Goal: Check status: Check status

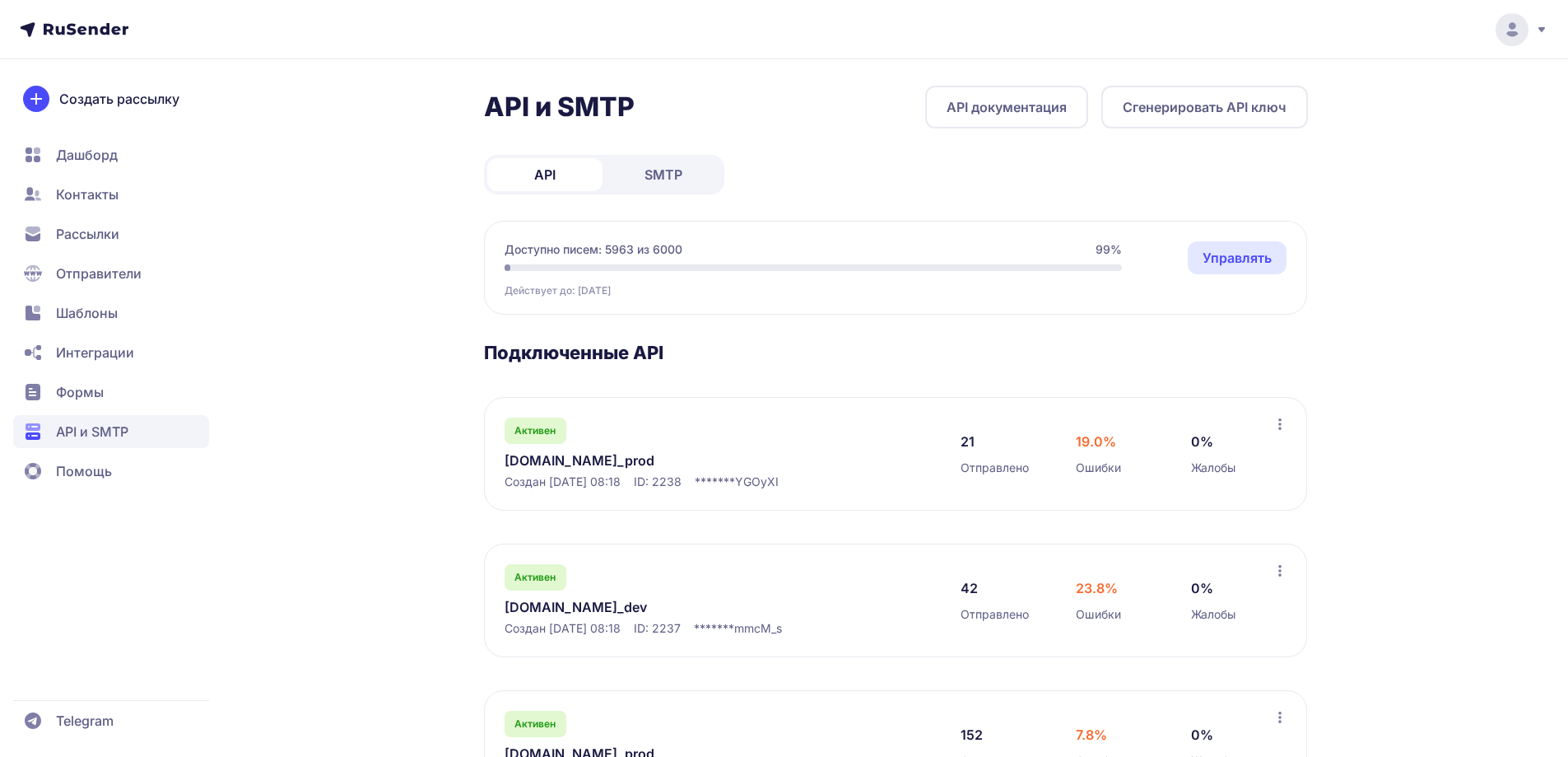
scroll to position [164, 0]
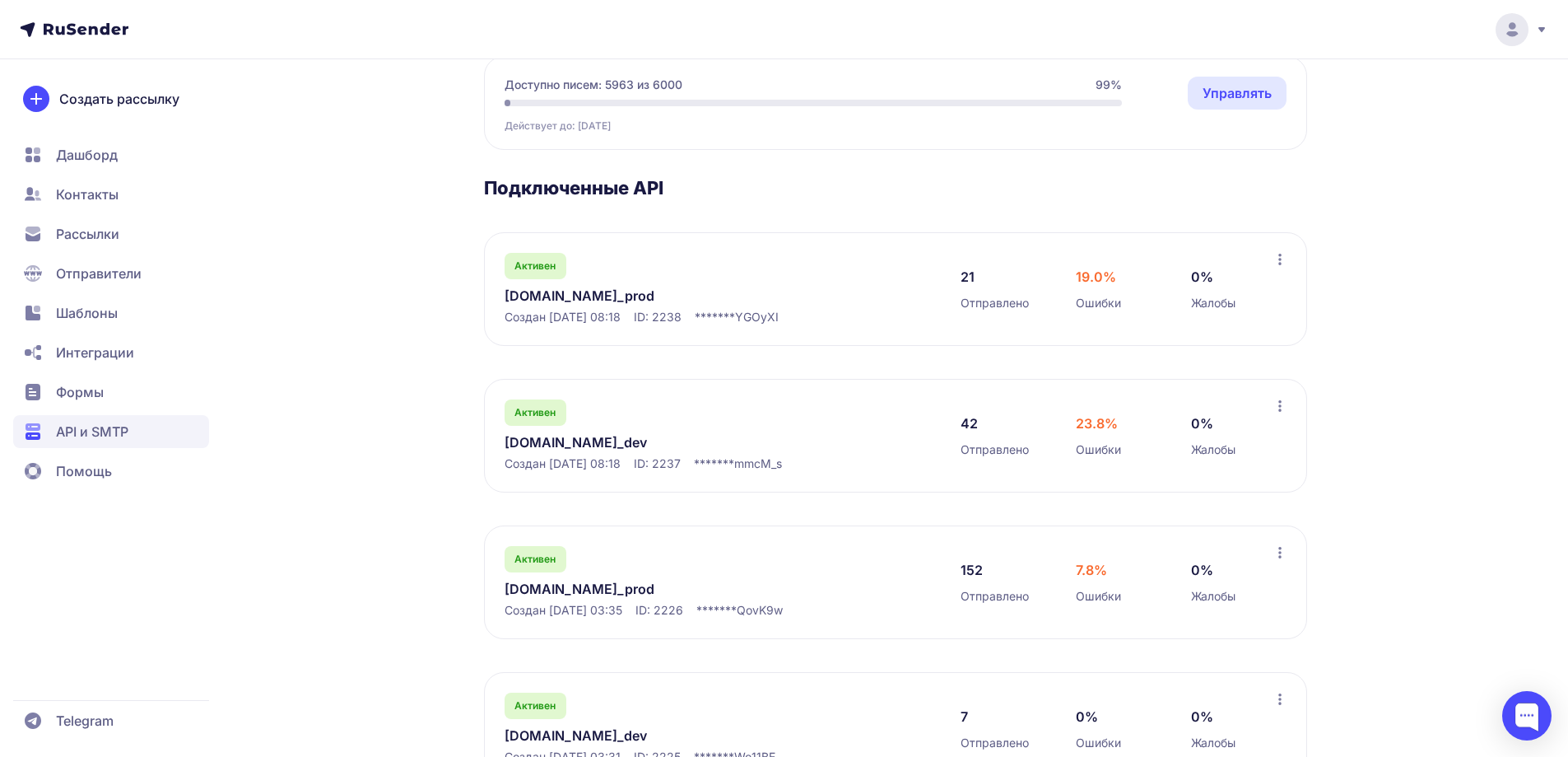
click at [548, 590] on link "[DOMAIN_NAME]_prod" at bounding box center [673, 588] width 337 height 20
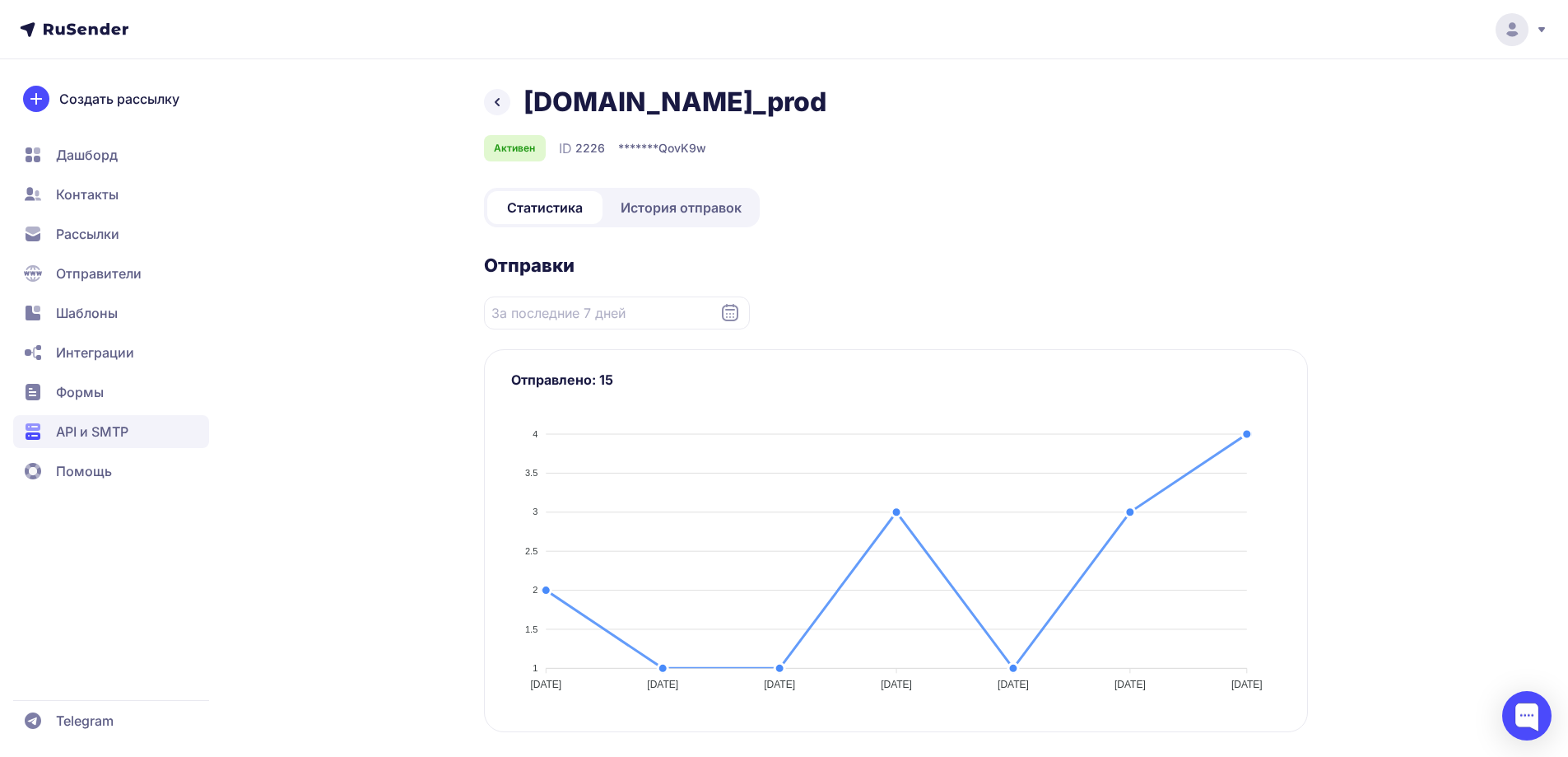
click at [647, 217] on span "История отправок" at bounding box center [680, 207] width 121 height 20
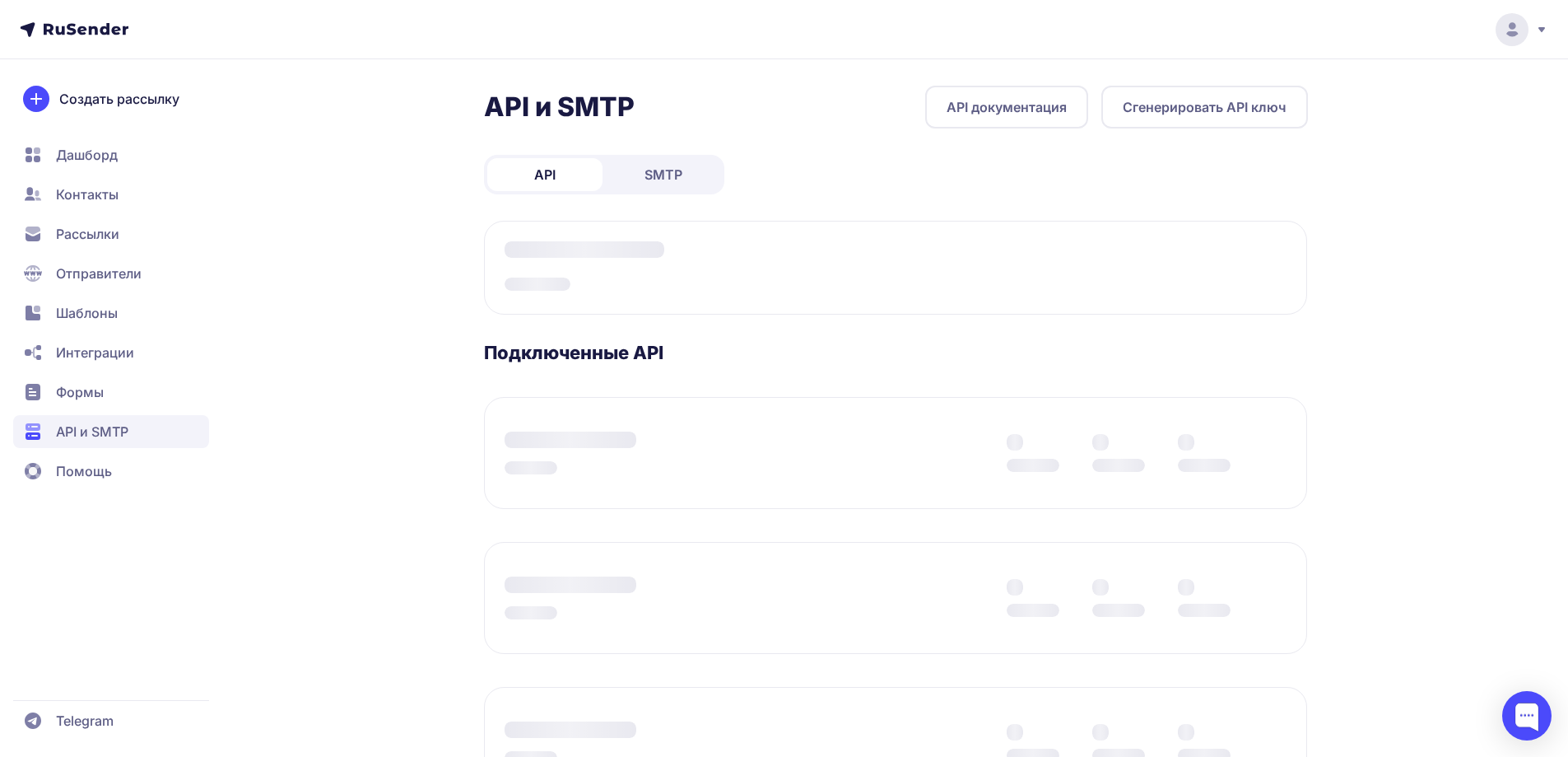
scroll to position [164, 0]
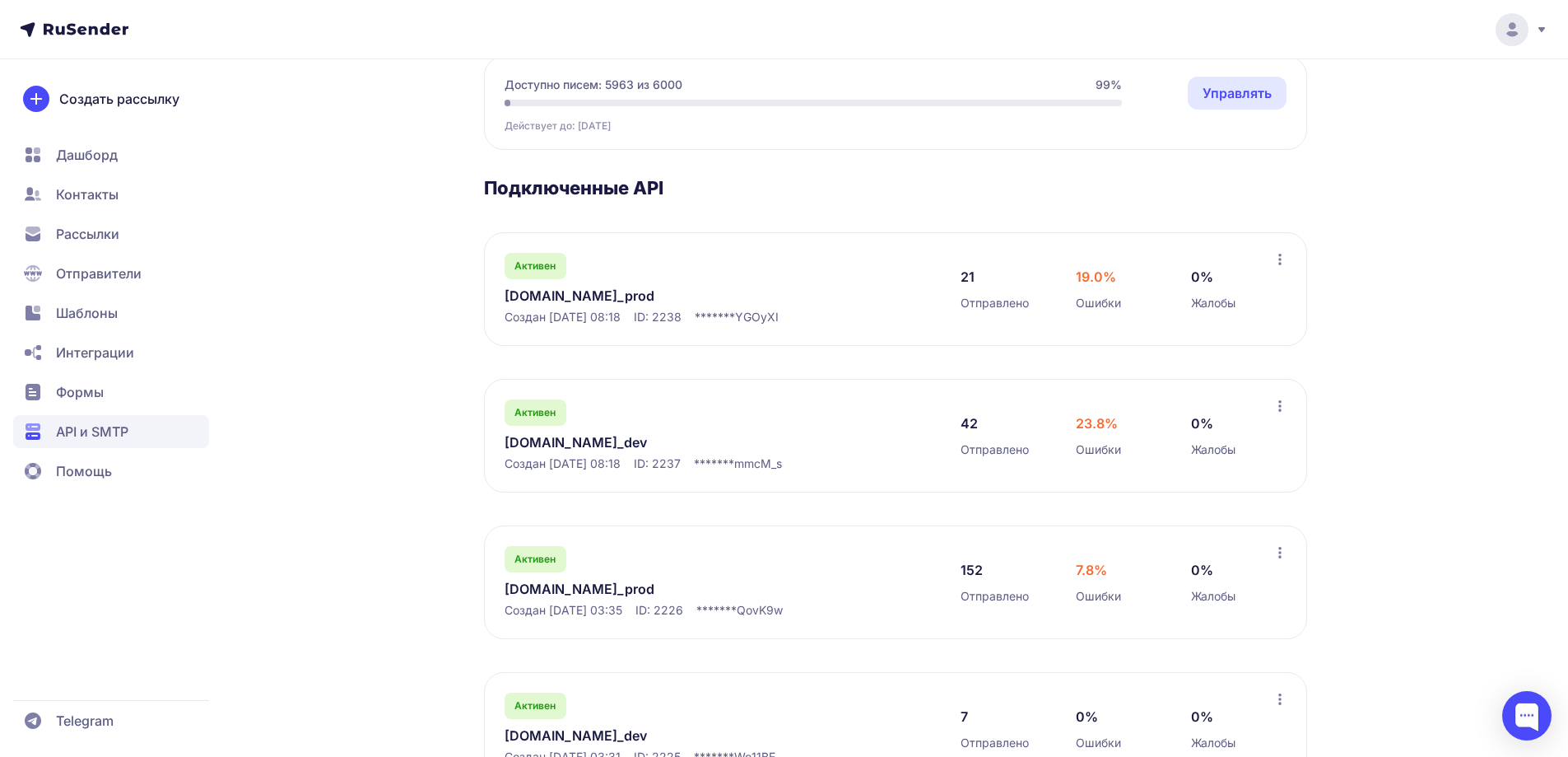
click at [555, 302] on link "[DOMAIN_NAME]_prod" at bounding box center [673, 295] width 337 height 20
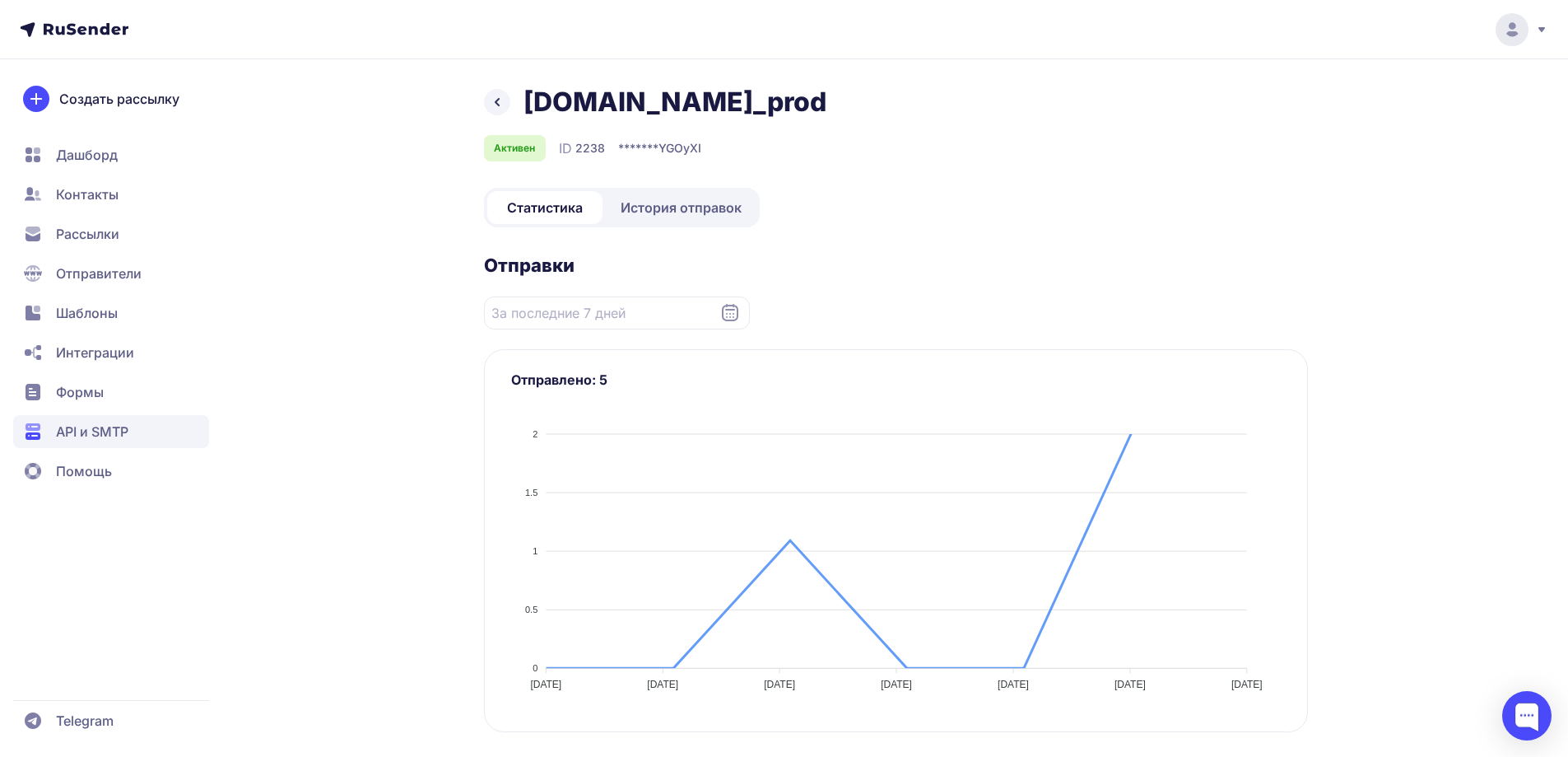
click at [680, 200] on span "История отправок" at bounding box center [680, 207] width 121 height 20
